Goal: Task Accomplishment & Management: Use online tool/utility

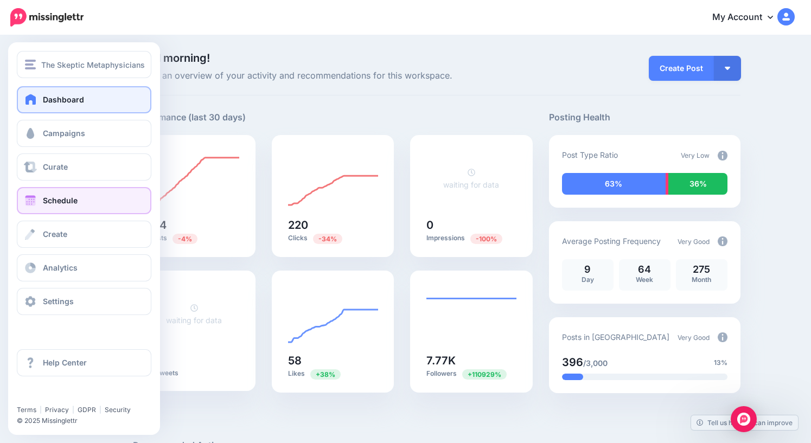
click at [59, 201] on span "Schedule" at bounding box center [60, 200] width 35 height 9
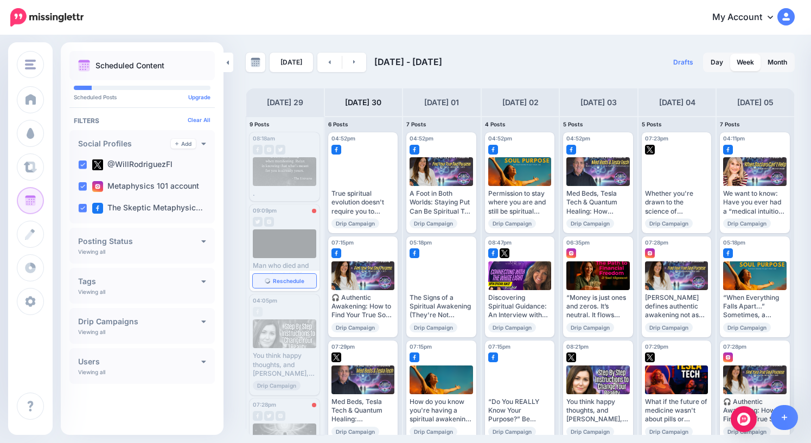
click at [284, 283] on span "Reschedule" at bounding box center [288, 280] width 31 height 5
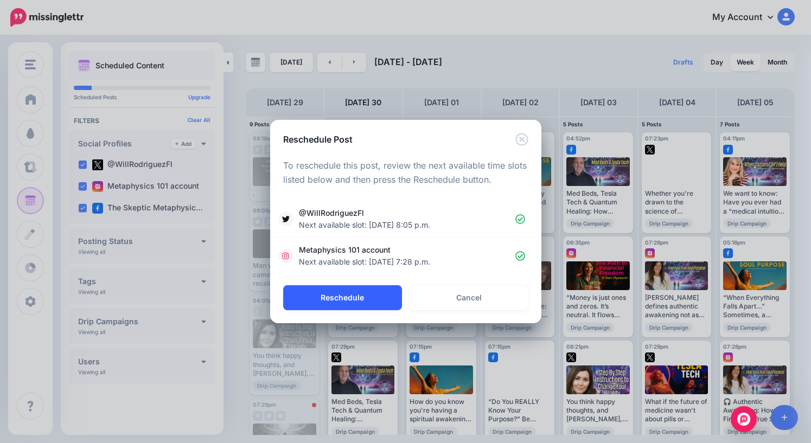
click at [351, 301] on button "Reschedule" at bounding box center [342, 297] width 119 height 25
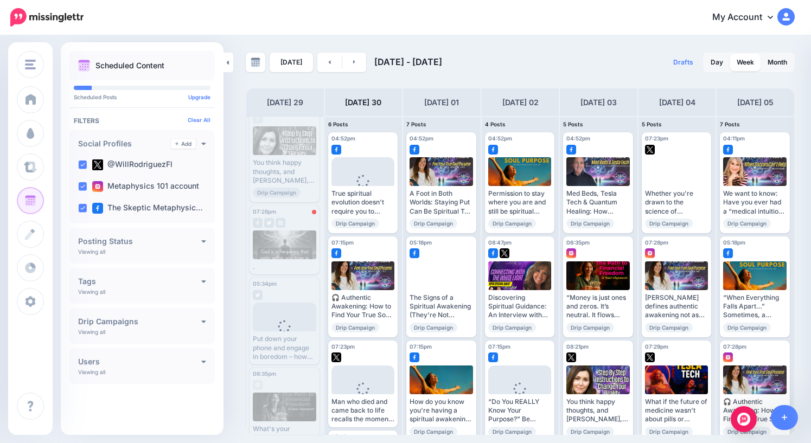
scroll to position [110, 0]
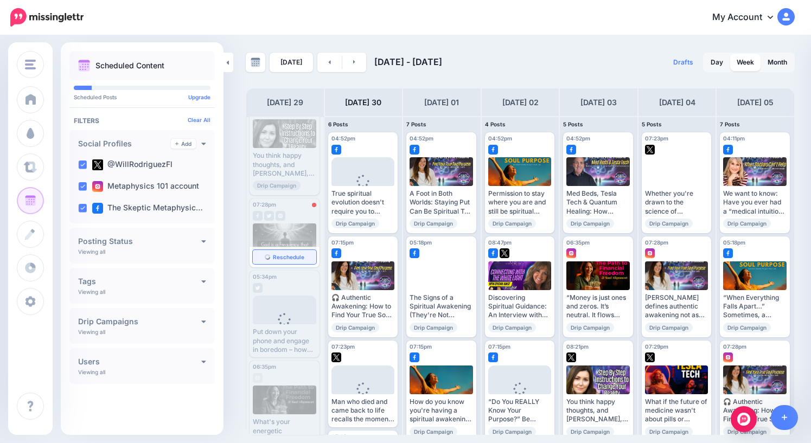
click at [284, 256] on span "Reschedule" at bounding box center [288, 256] width 31 height 5
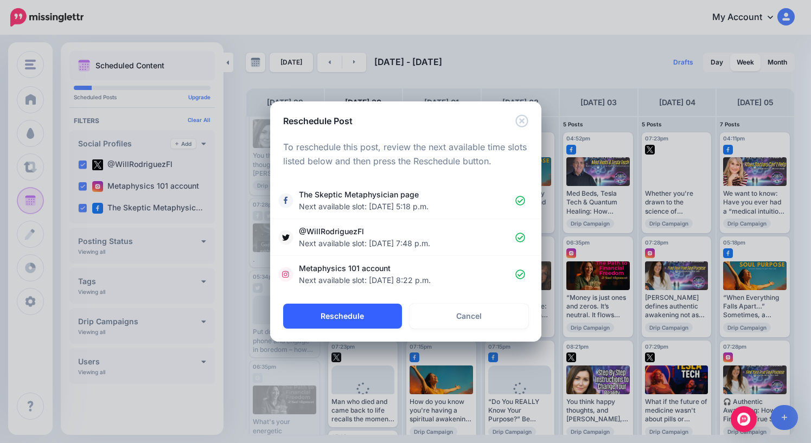
click at [352, 316] on button "Reschedule" at bounding box center [342, 316] width 119 height 25
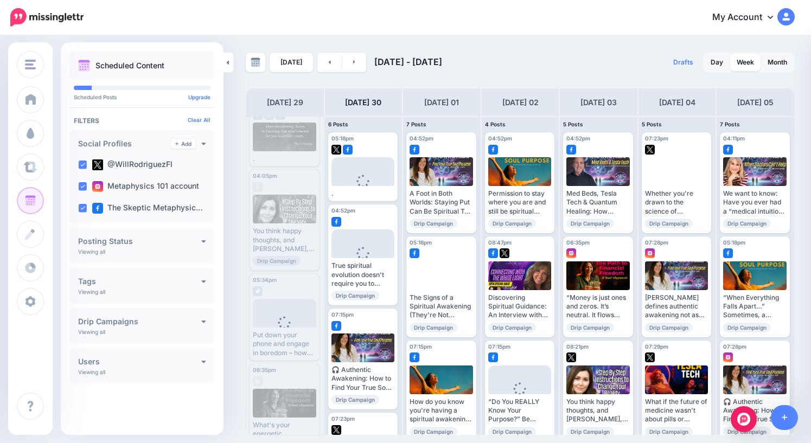
scroll to position [0, 0]
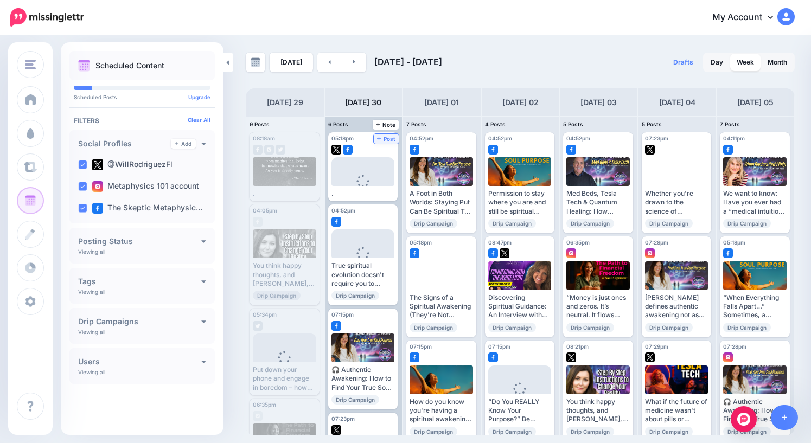
click at [385, 139] on span "Post" at bounding box center [386, 138] width 19 height 5
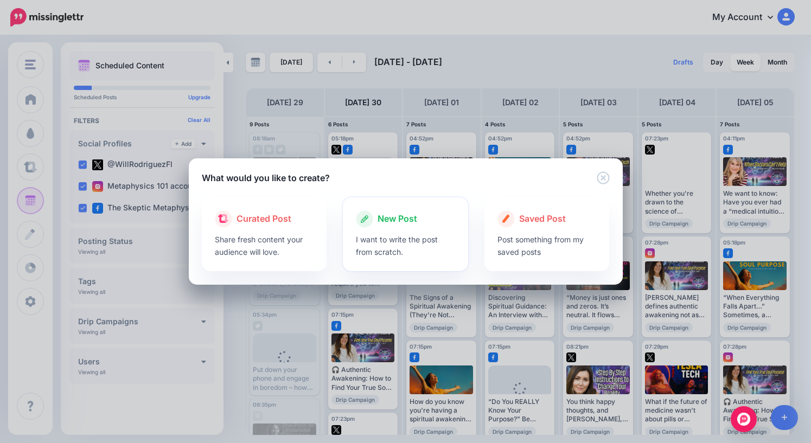
click at [400, 223] on span "New Post" at bounding box center [398, 219] width 40 height 14
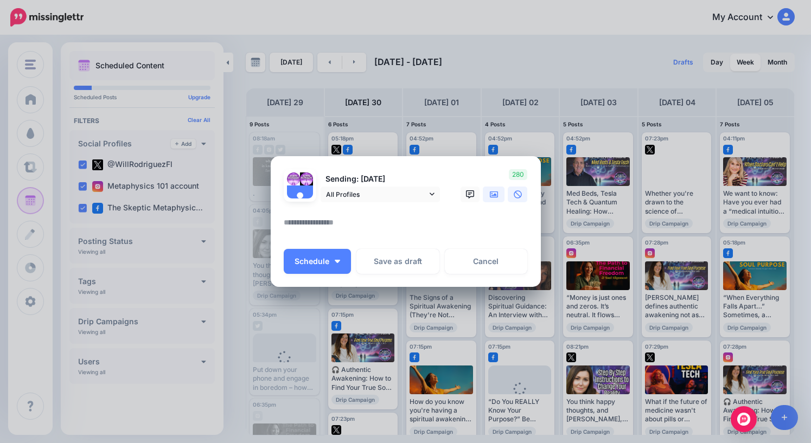
click at [497, 195] on icon at bounding box center [494, 194] width 9 height 9
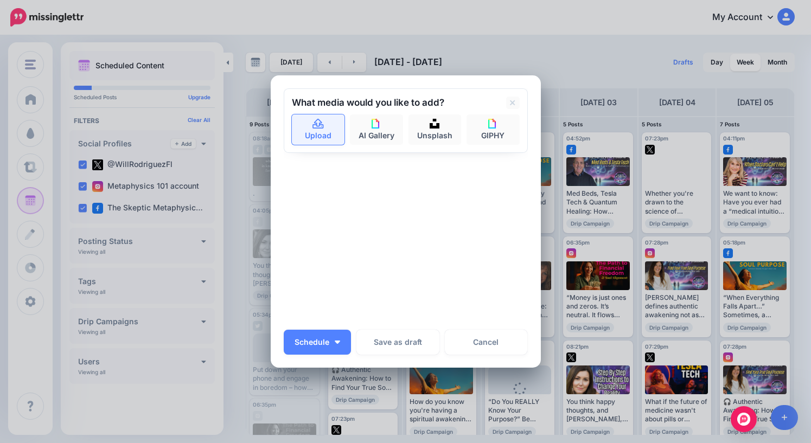
click at [324, 130] on link "Upload" at bounding box center [318, 129] width 53 height 30
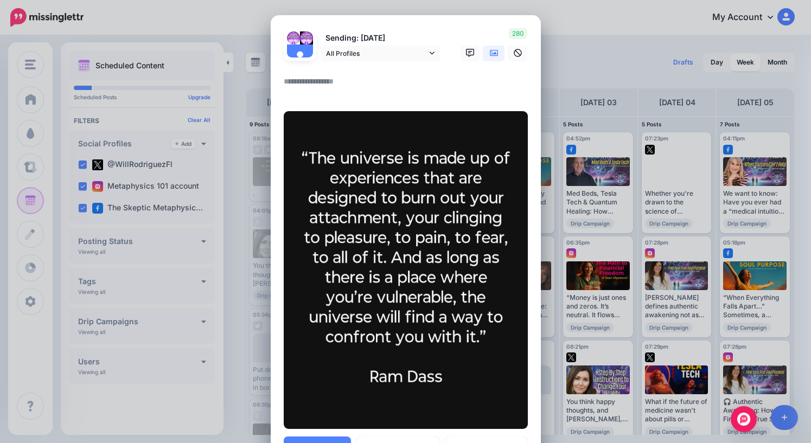
click at [365, 83] on textarea at bounding box center [409, 85] width 250 height 21
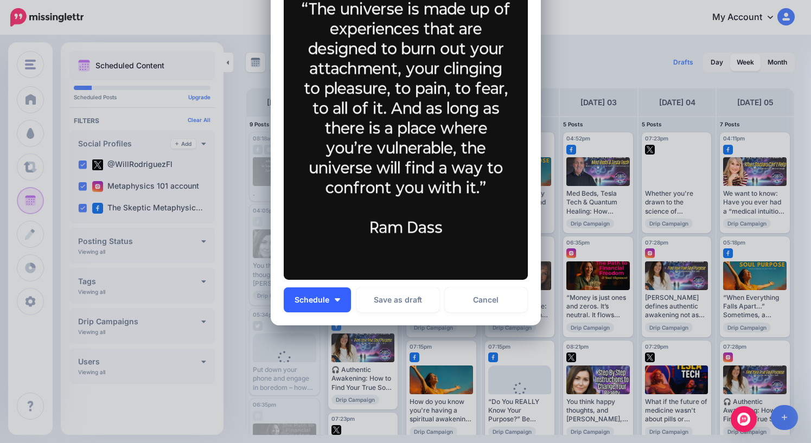
type textarea "*"
click at [333, 298] on button "Schedule" at bounding box center [317, 299] width 67 height 25
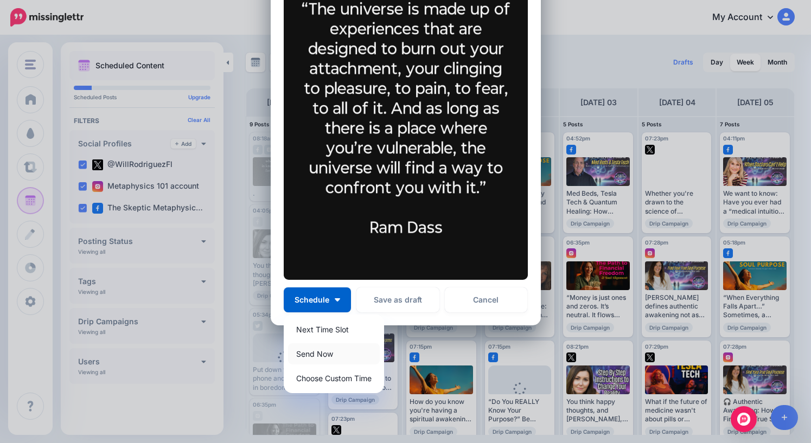
click at [330, 357] on link "Send Now" at bounding box center [334, 353] width 92 height 21
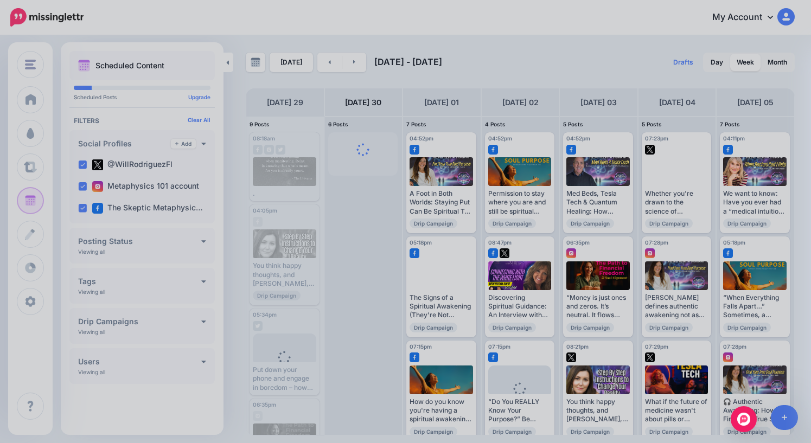
scroll to position [0, 0]
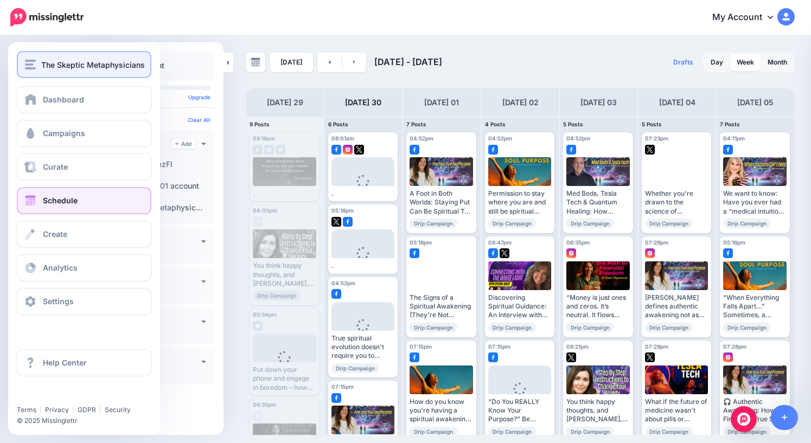
click at [48, 68] on span "The Skeptic Metaphysicians" at bounding box center [93, 65] width 104 height 12
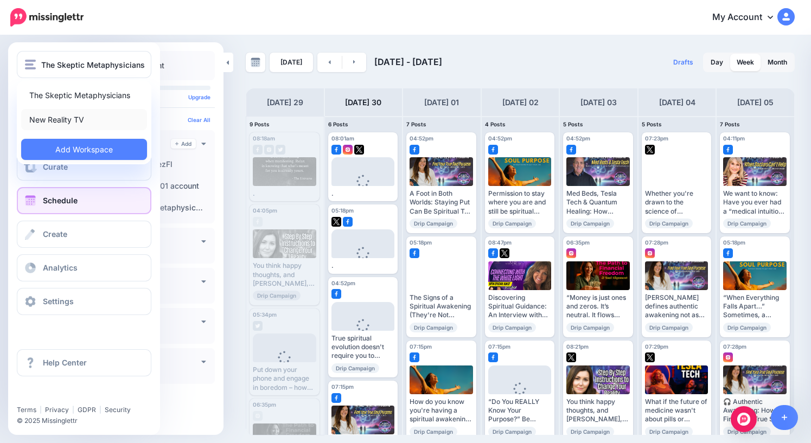
click at [64, 123] on link "New Reality TV" at bounding box center [84, 119] width 126 height 21
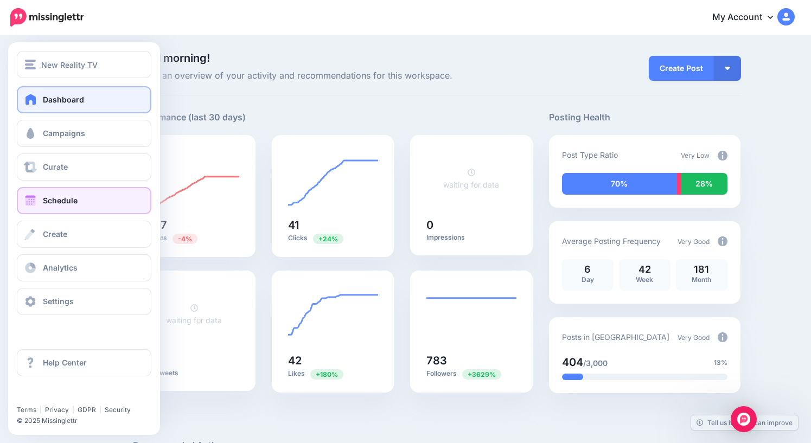
click at [55, 201] on span "Schedule" at bounding box center [60, 200] width 35 height 9
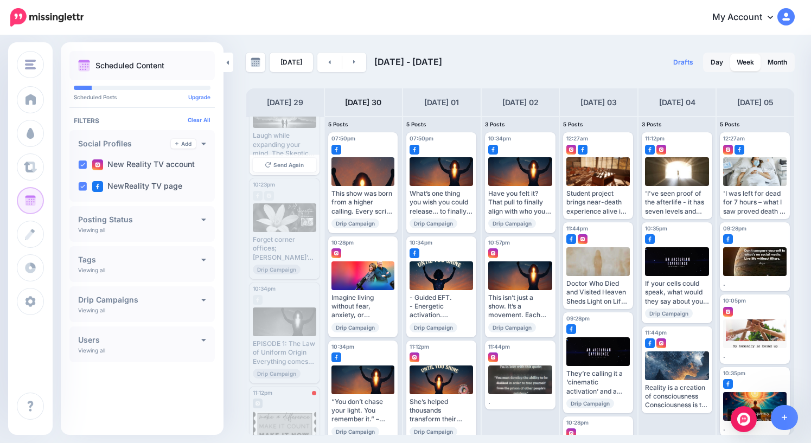
scroll to position [189, 0]
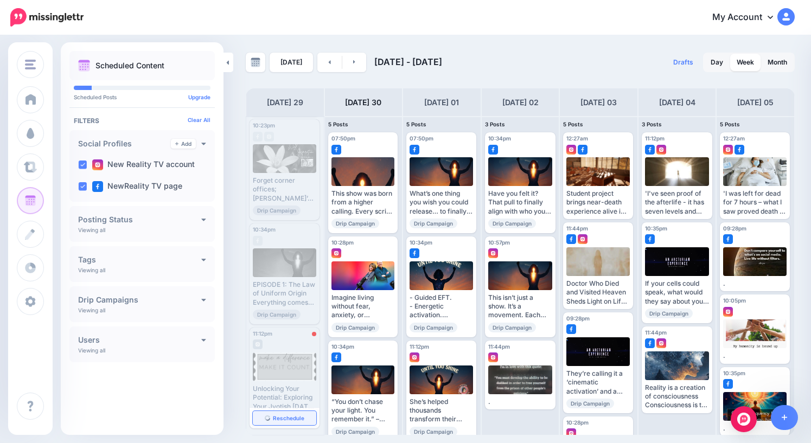
click at [283, 418] on span "Reschedule" at bounding box center [288, 417] width 31 height 5
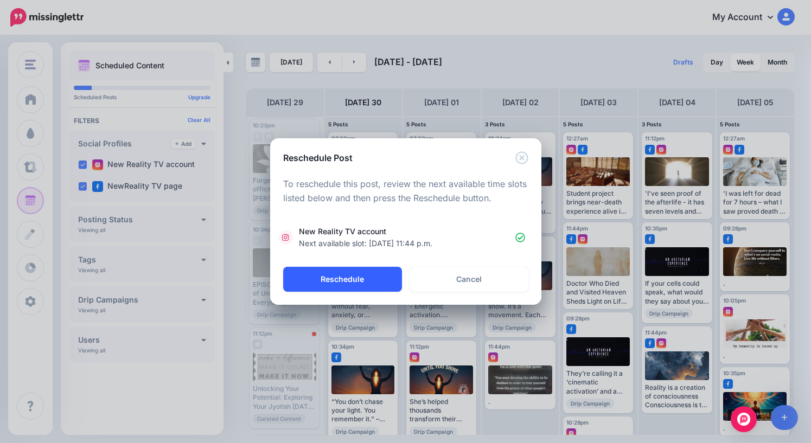
click at [347, 283] on button "Reschedule" at bounding box center [342, 279] width 119 height 25
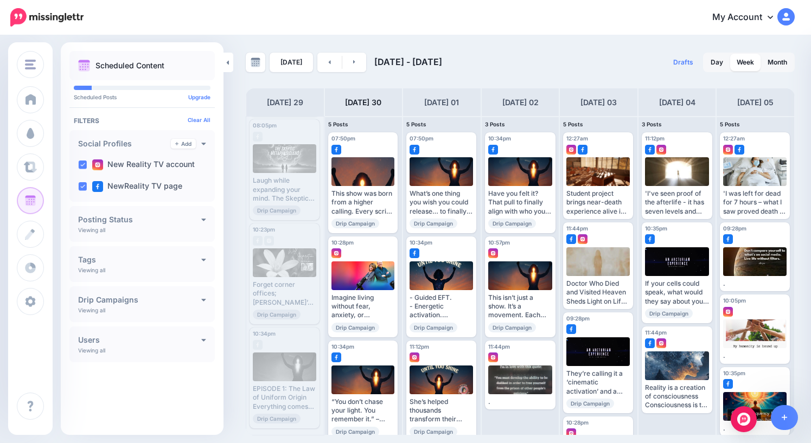
scroll to position [0, 0]
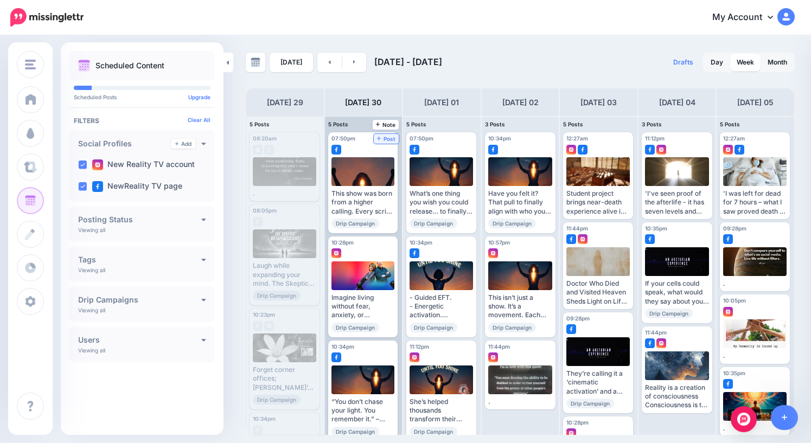
click at [390, 139] on span "Post" at bounding box center [386, 138] width 19 height 5
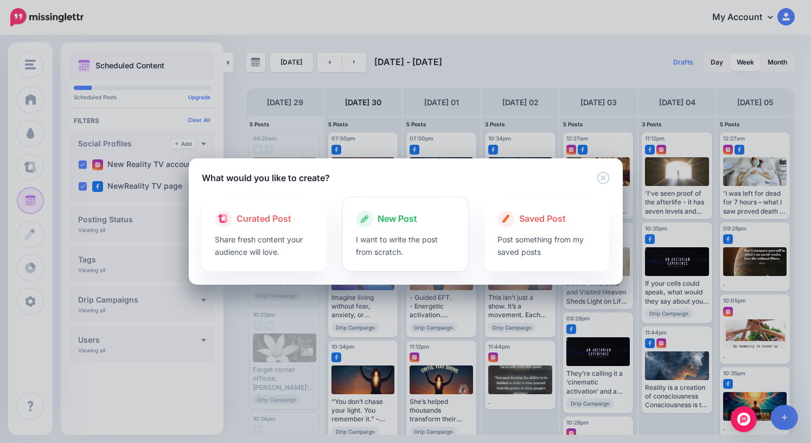
click at [395, 218] on span "New Post" at bounding box center [398, 219] width 40 height 14
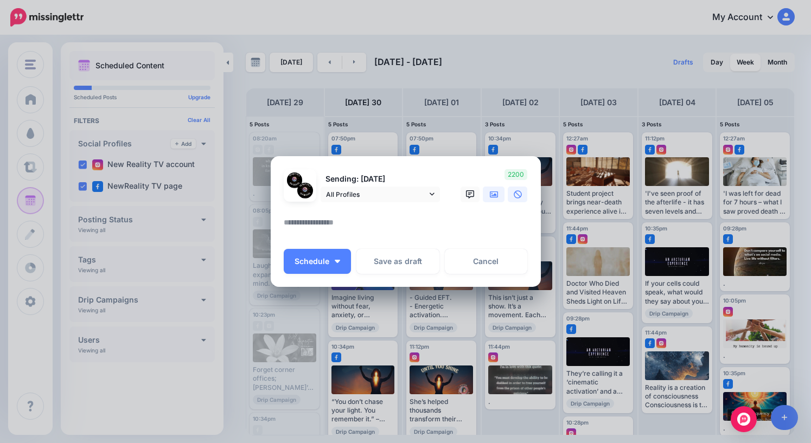
click at [493, 197] on icon at bounding box center [494, 194] width 9 height 7
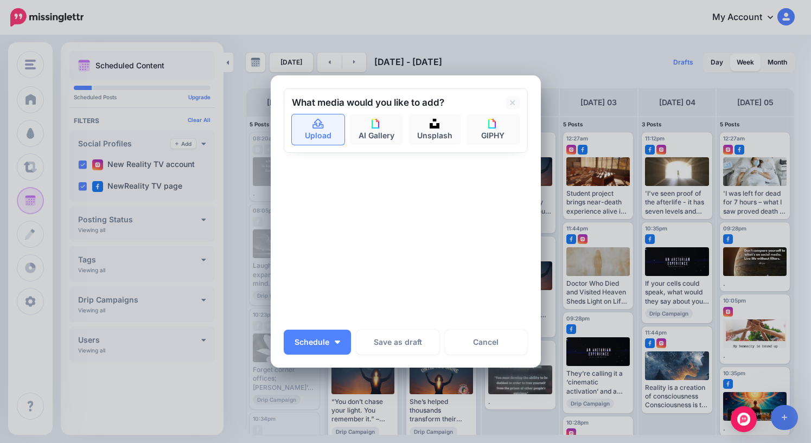
click at [321, 133] on link "Upload" at bounding box center [318, 129] width 53 height 30
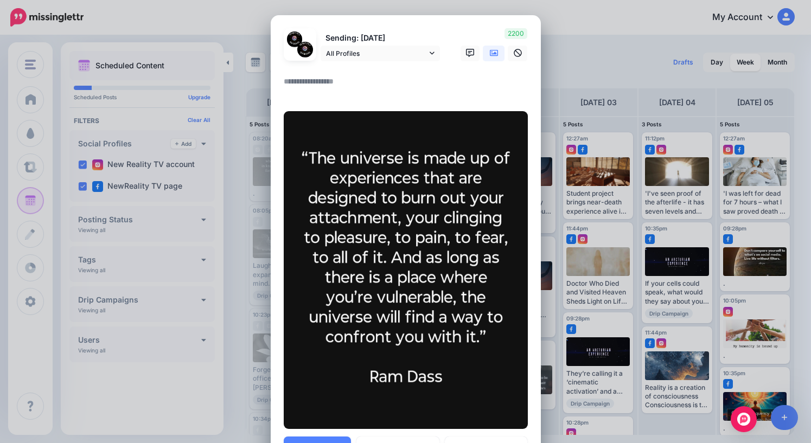
click at [344, 84] on textarea at bounding box center [409, 85] width 250 height 21
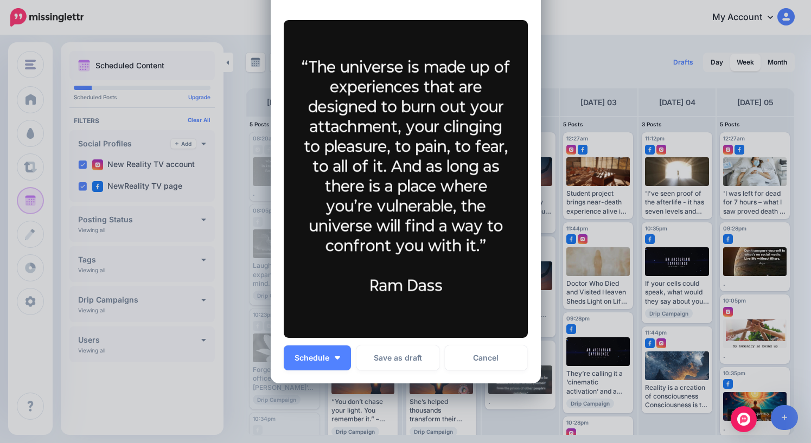
scroll to position [149, 0]
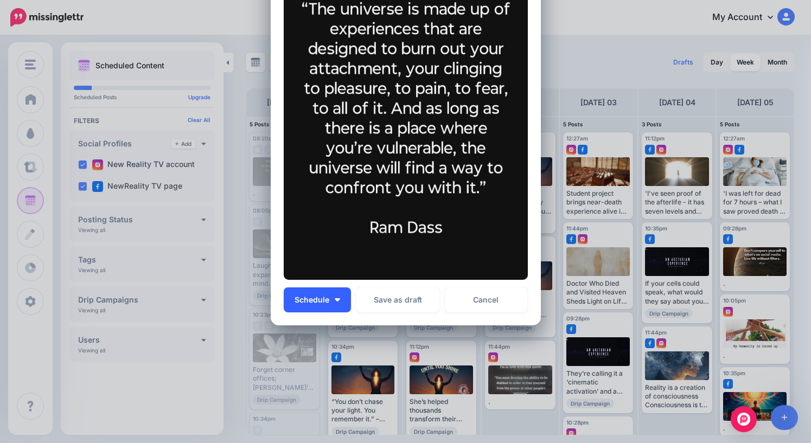
type textarea "*"
click at [314, 305] on button "Schedule" at bounding box center [317, 299] width 67 height 25
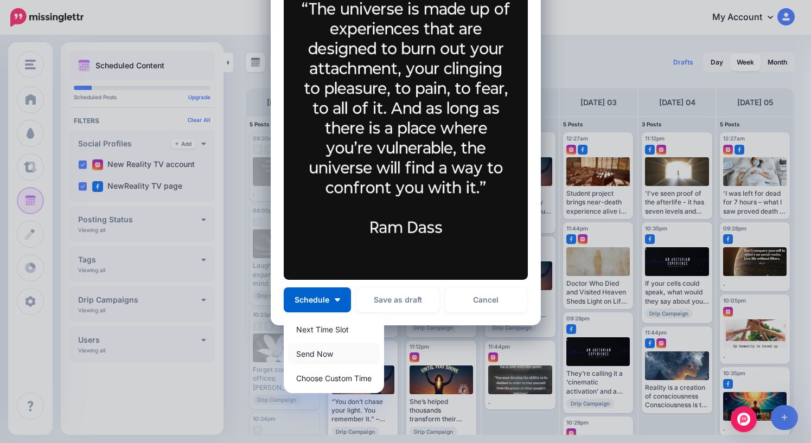
click at [319, 355] on link "Send Now" at bounding box center [334, 353] width 92 height 21
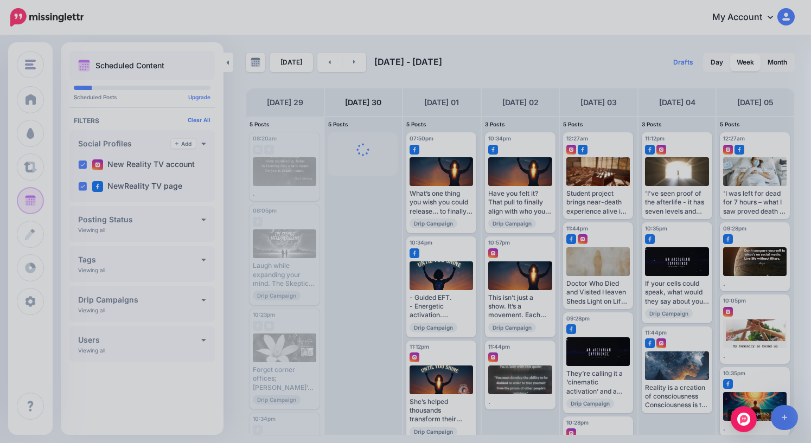
scroll to position [0, 0]
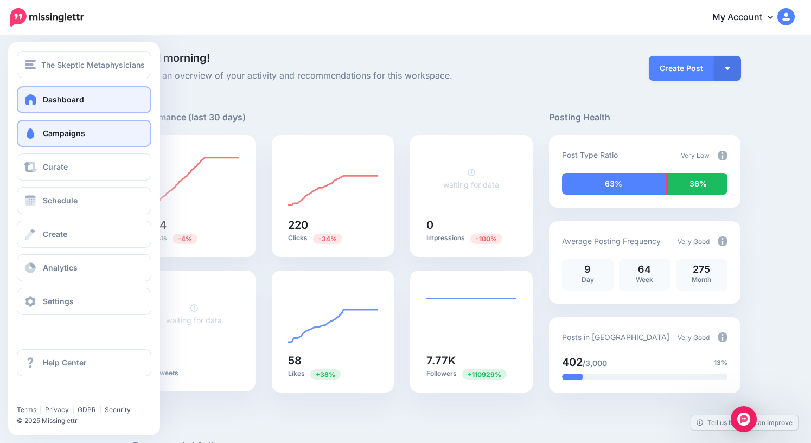
click at [58, 136] on span "Campaigns" at bounding box center [64, 133] width 42 height 9
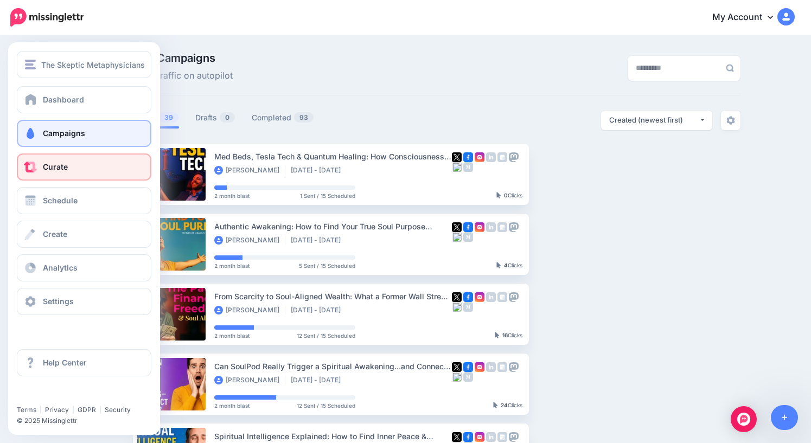
click at [63, 168] on span "Curate" at bounding box center [55, 166] width 25 height 9
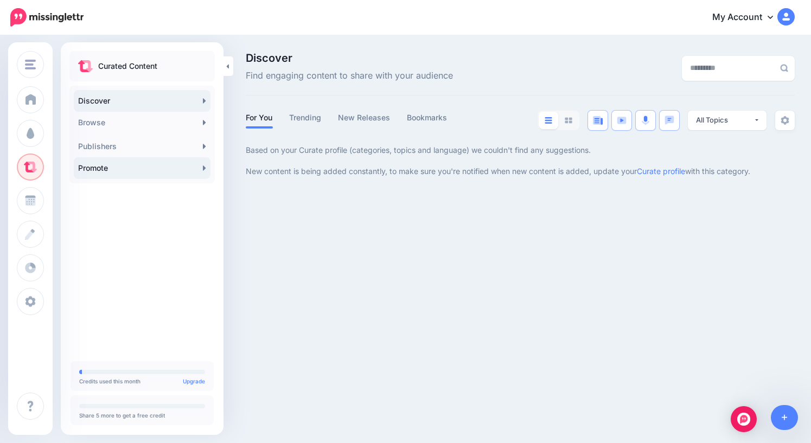
click at [134, 170] on link "Promote" at bounding box center [142, 168] width 137 height 22
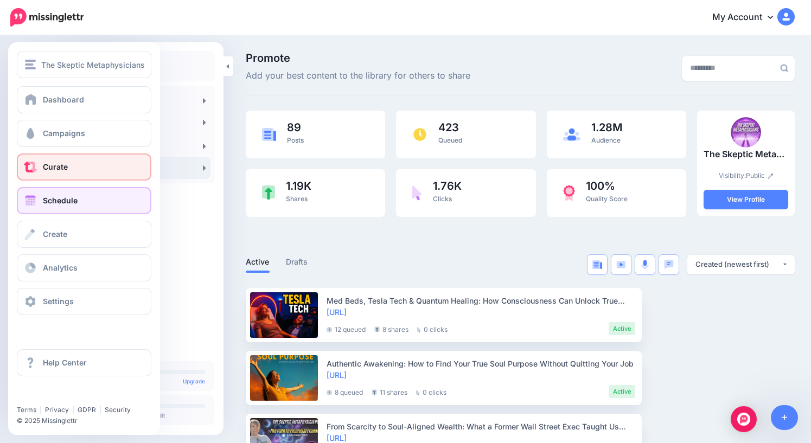
click at [62, 201] on span "Schedule" at bounding box center [60, 200] width 35 height 9
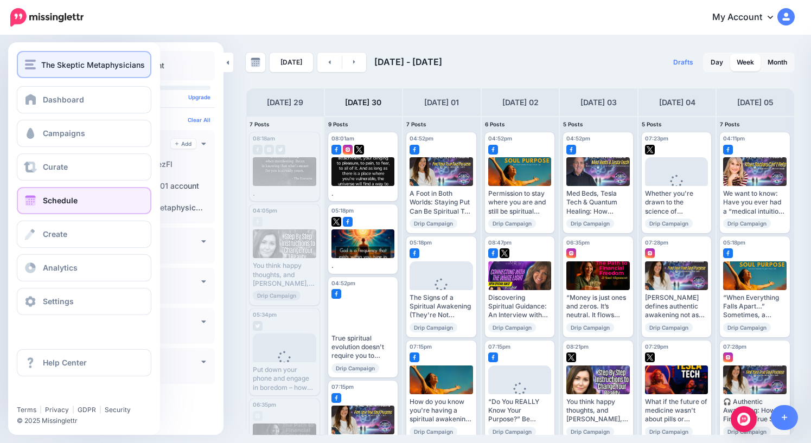
click at [49, 72] on button "The Skeptic Metaphysicians" at bounding box center [84, 64] width 135 height 27
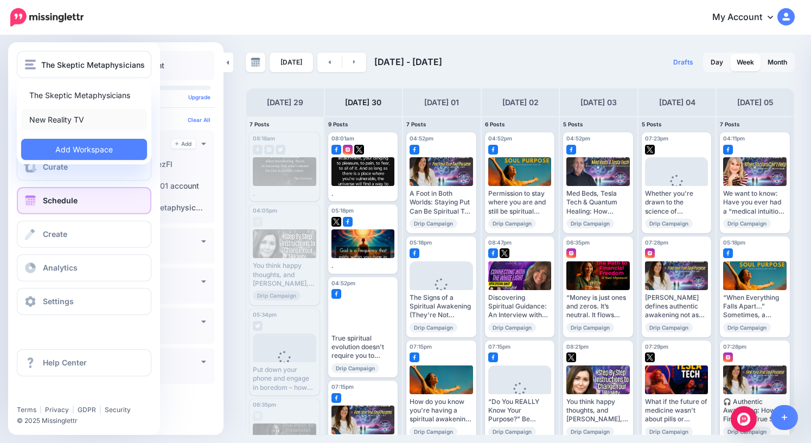
click at [55, 122] on link "New Reality TV" at bounding box center [84, 119] width 126 height 21
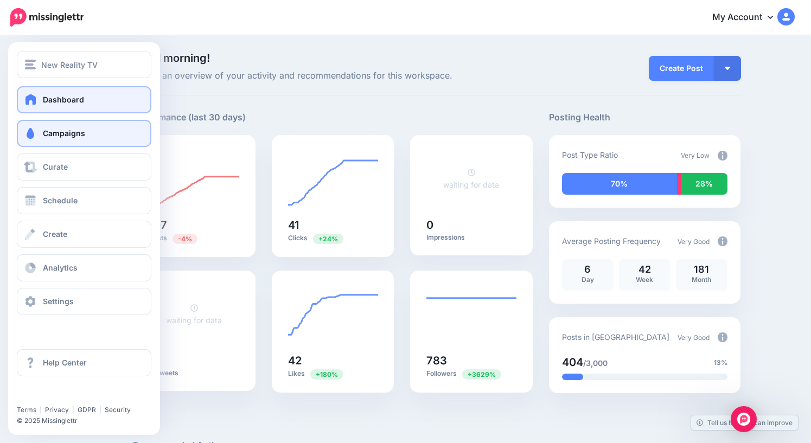
click at [46, 135] on span "Campaigns" at bounding box center [64, 133] width 42 height 9
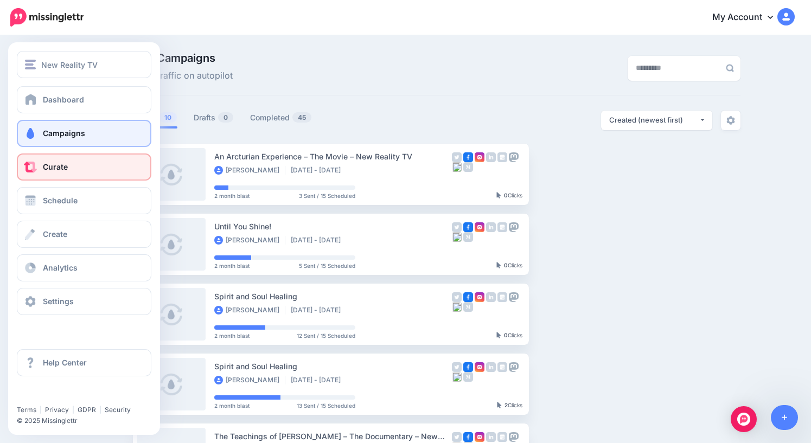
click at [62, 170] on span "Curate" at bounding box center [55, 166] width 25 height 9
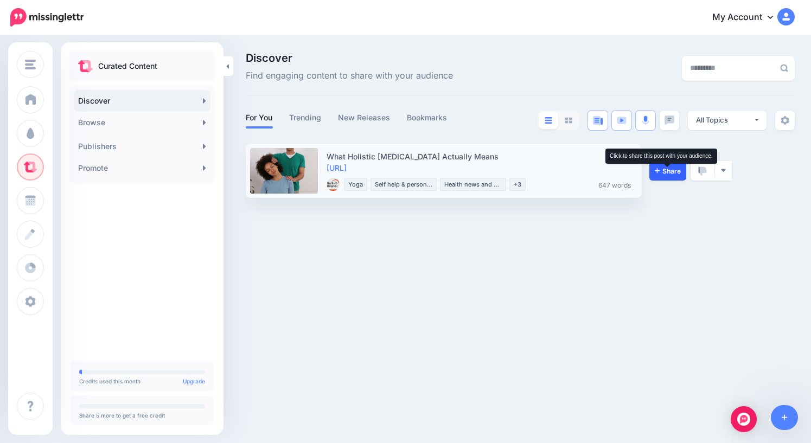
click at [672, 171] on span "Share" at bounding box center [668, 171] width 26 height 7
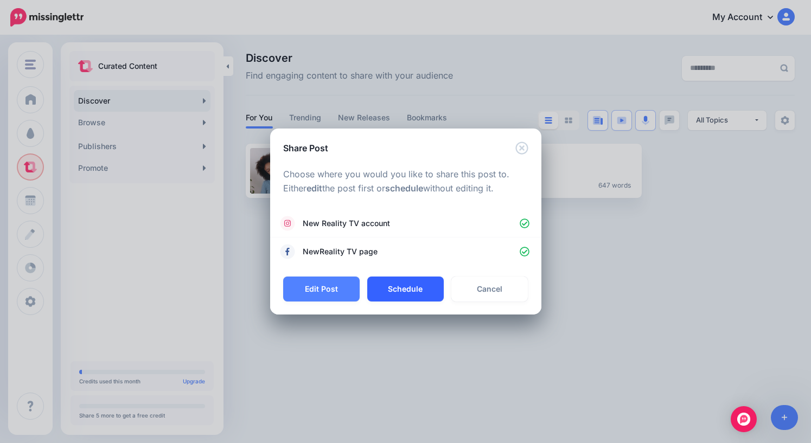
click at [394, 290] on button "Schedule" at bounding box center [405, 289] width 76 height 25
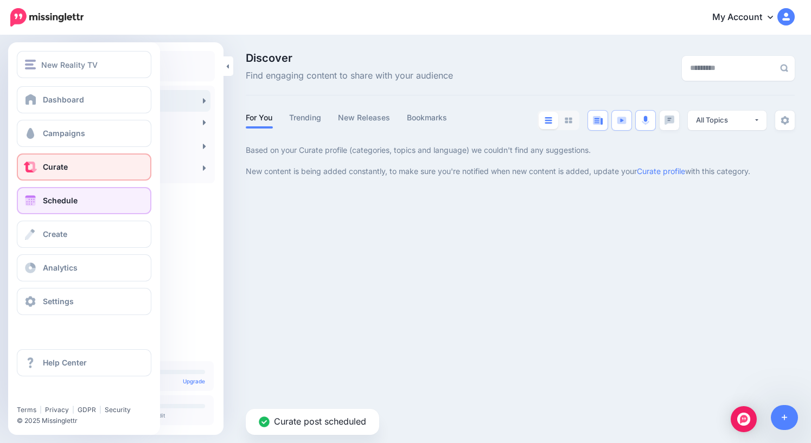
click at [46, 199] on span "Schedule" at bounding box center [60, 200] width 35 height 9
